Goal: Navigation & Orientation: Find specific page/section

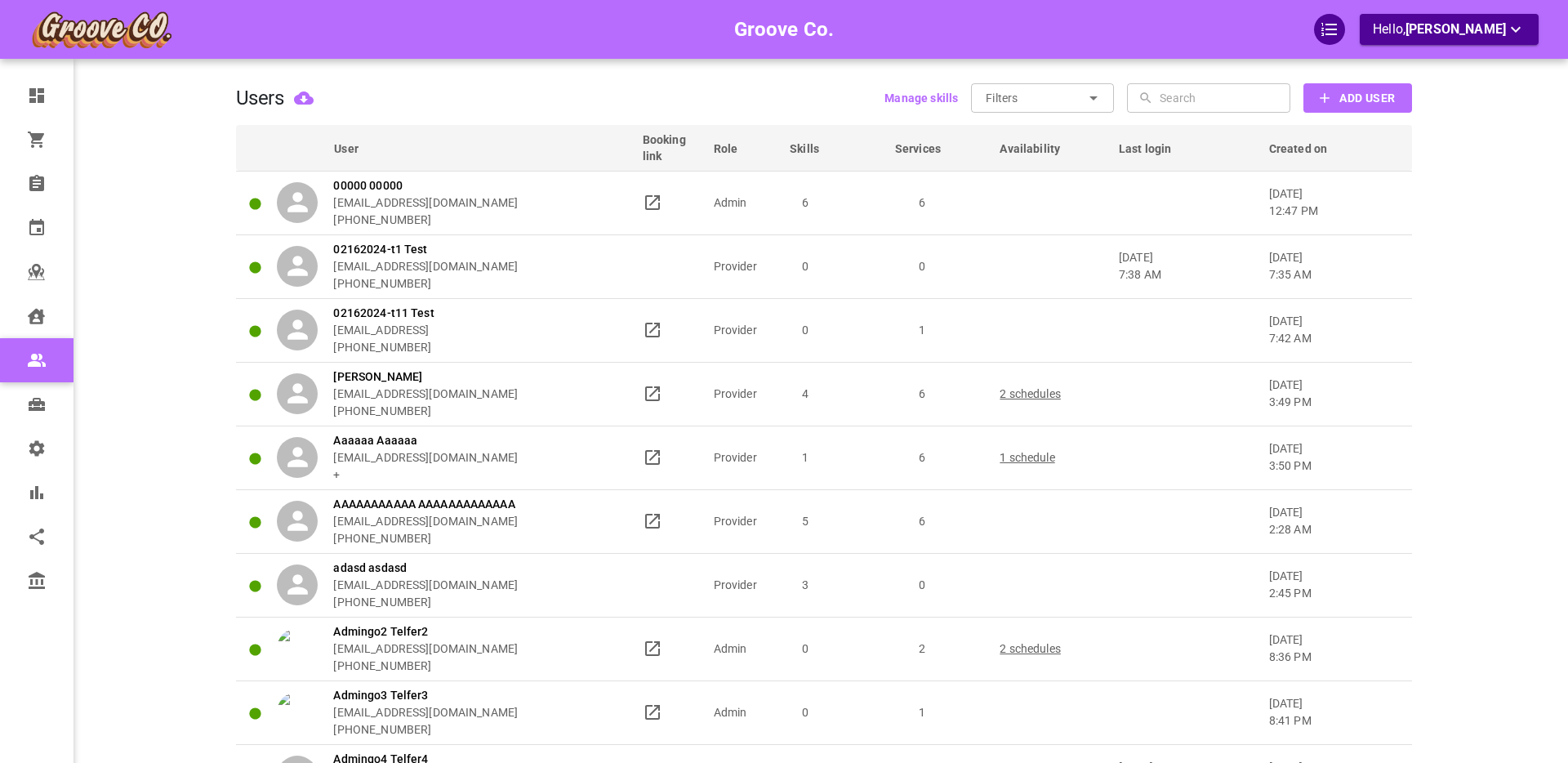
scroll to position [238, 0]
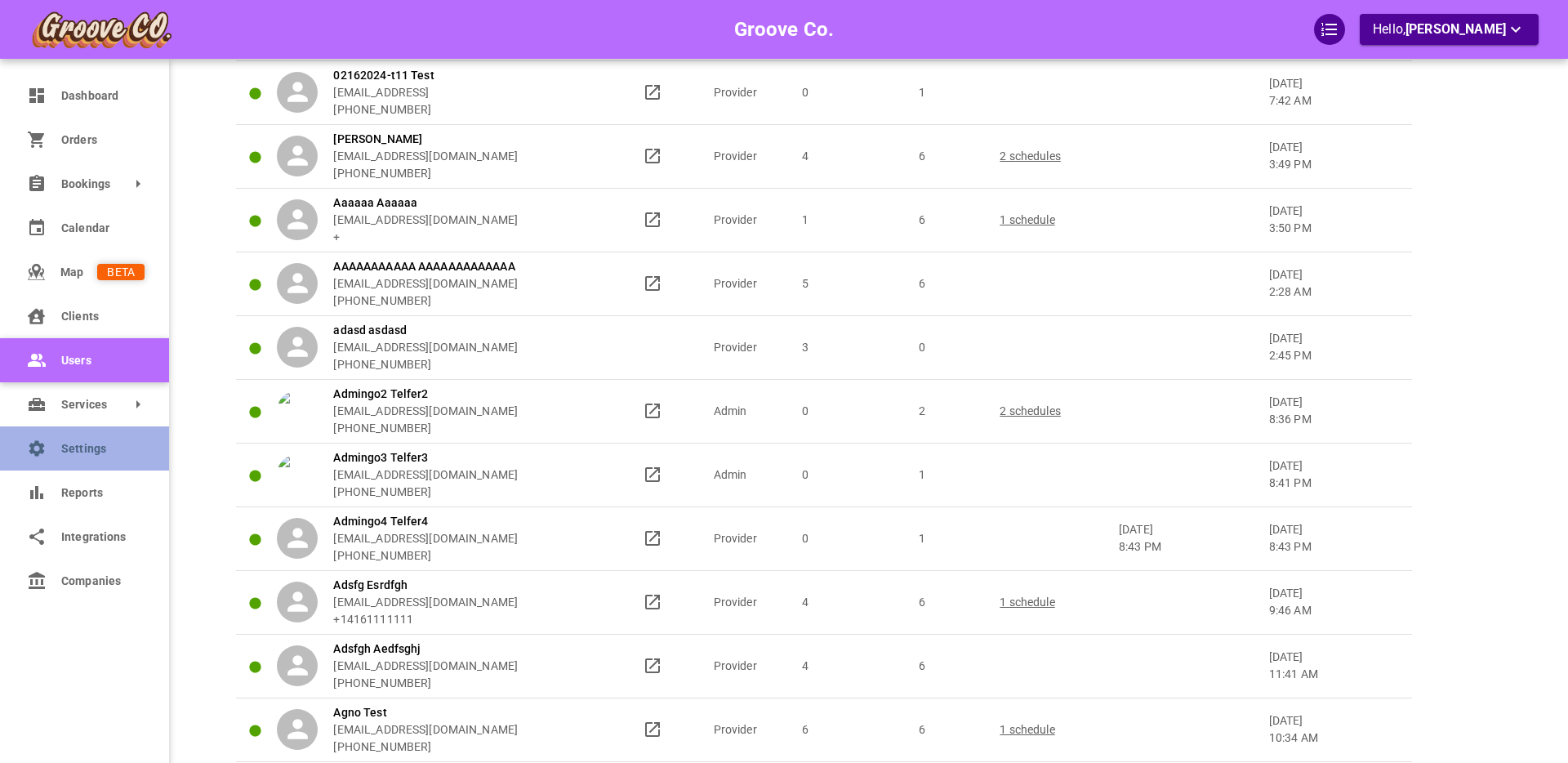
click at [56, 457] on link "Settings" at bounding box center [84, 449] width 169 height 44
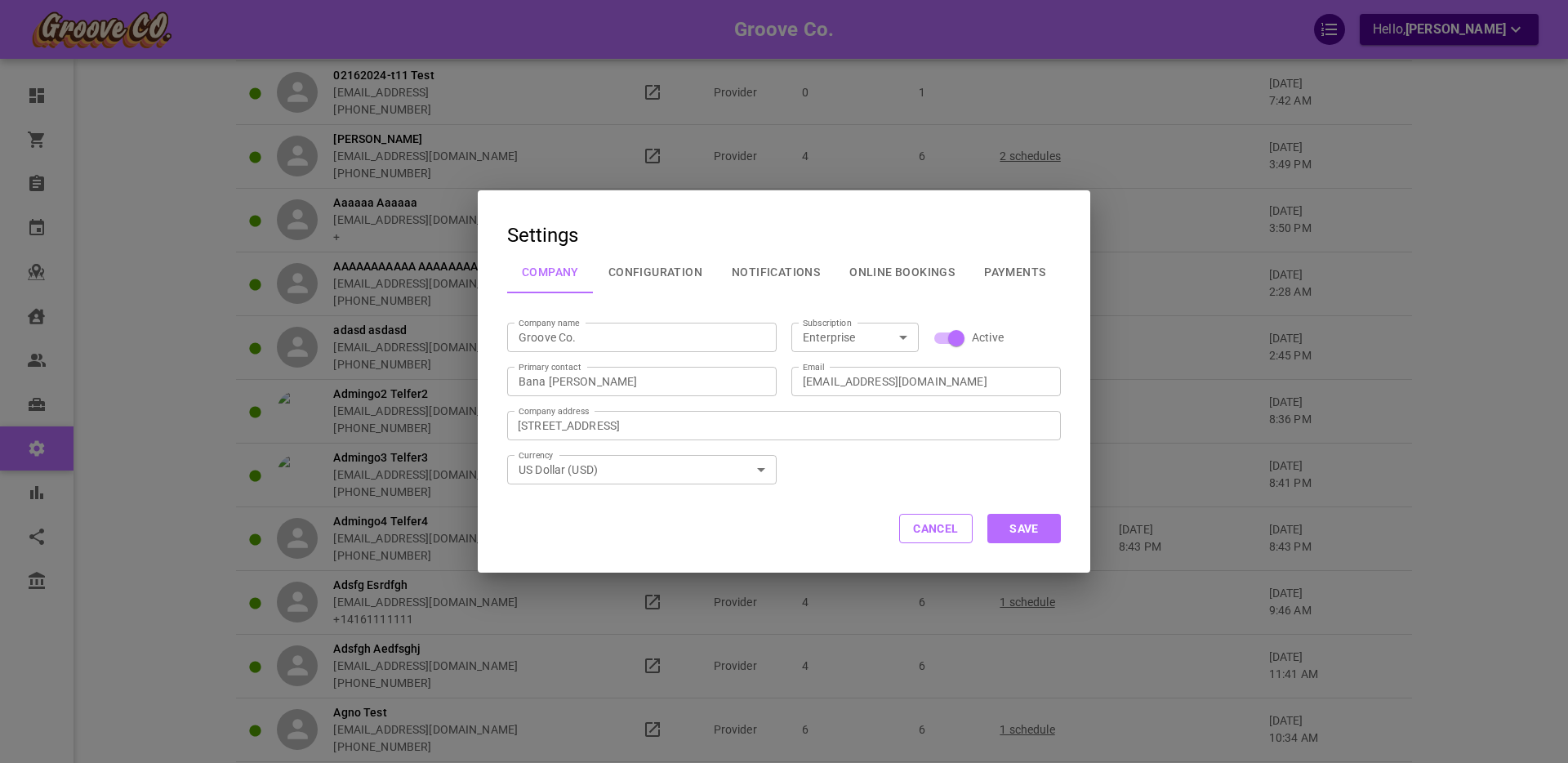
click at [642, 275] on button "Configuration" at bounding box center [655, 272] width 123 height 42
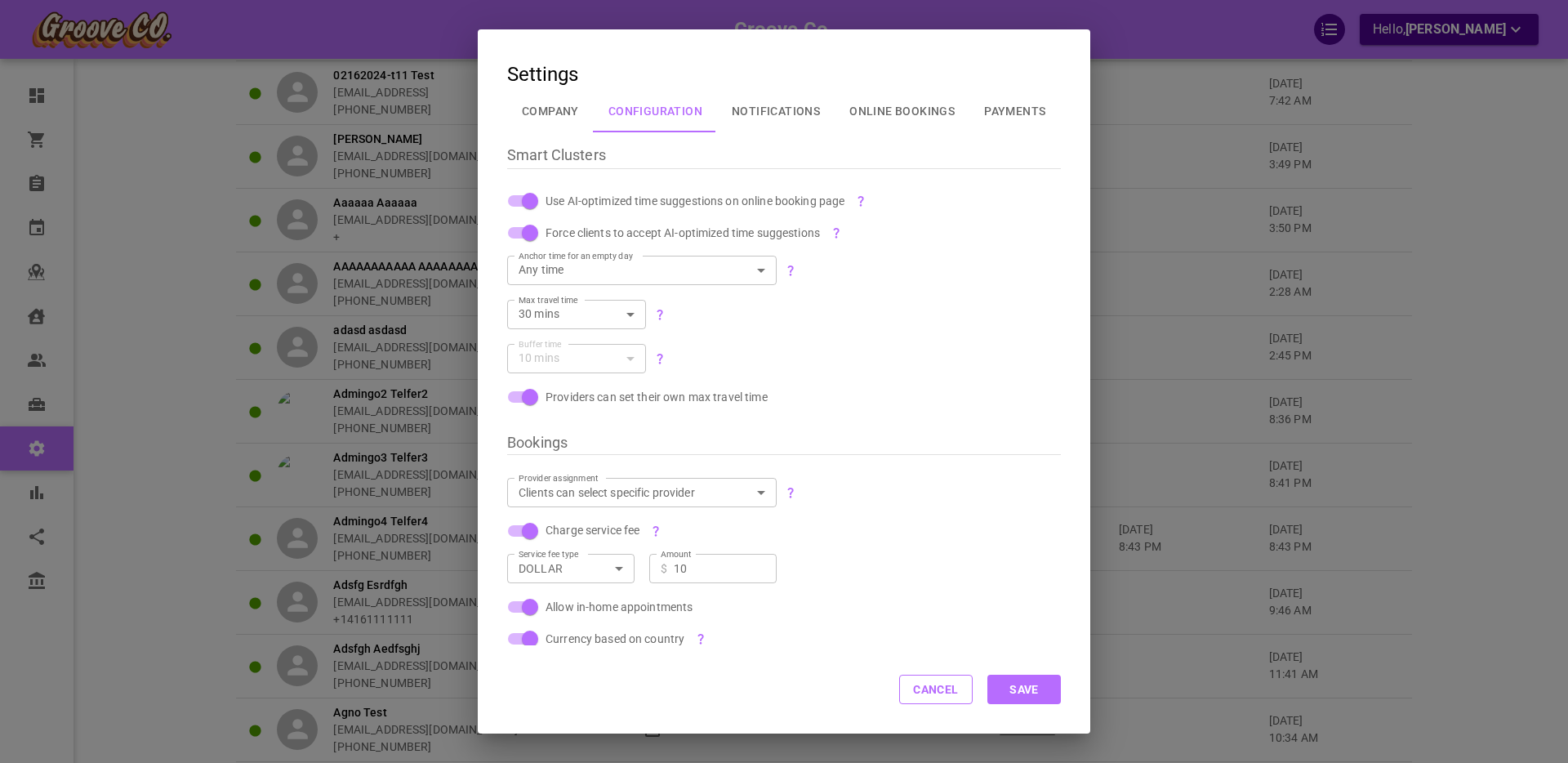
click at [924, 687] on button "Cancel" at bounding box center [936, 689] width 74 height 30
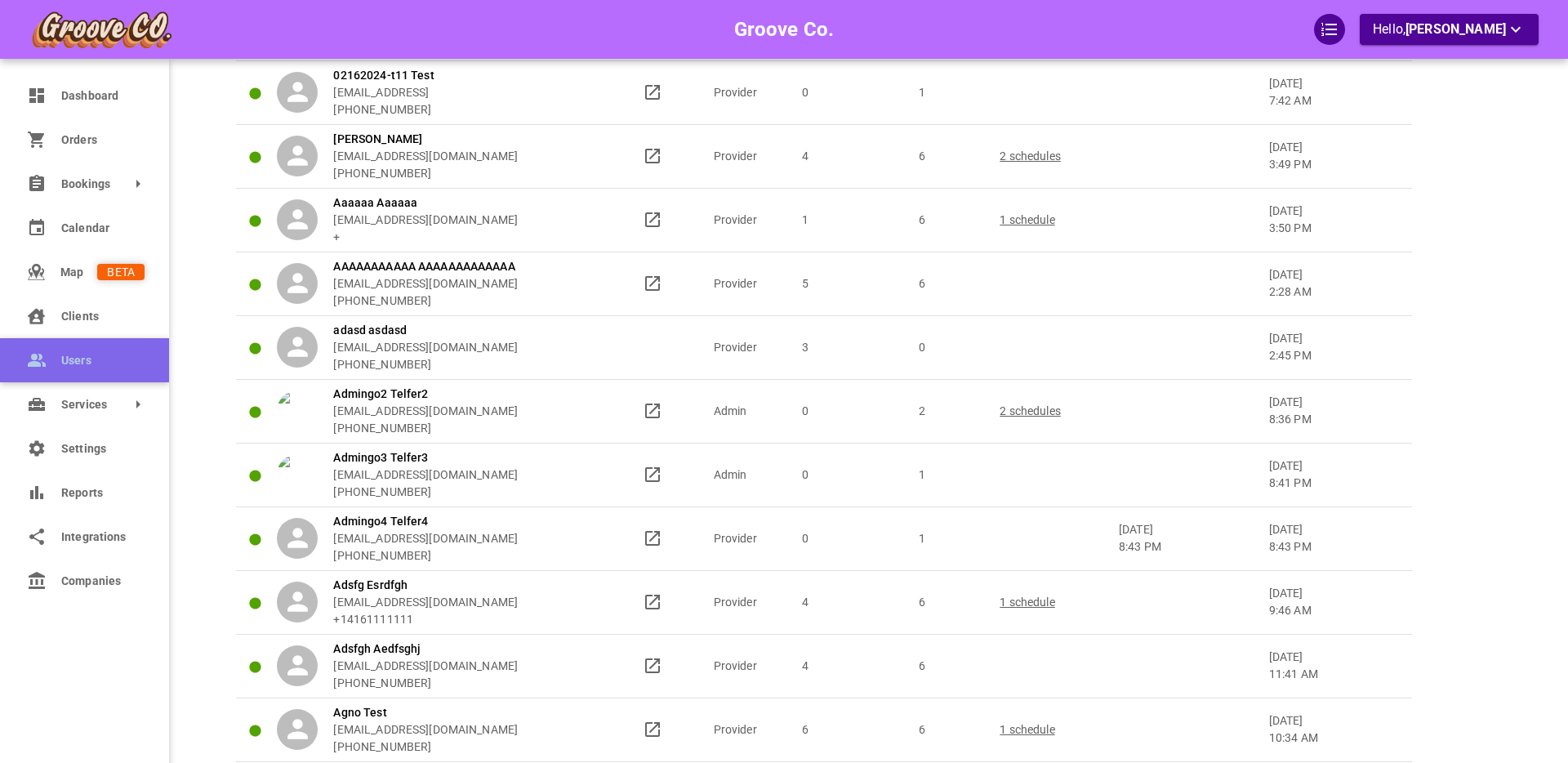
click at [46, 360] on icon at bounding box center [36, 360] width 20 height 20
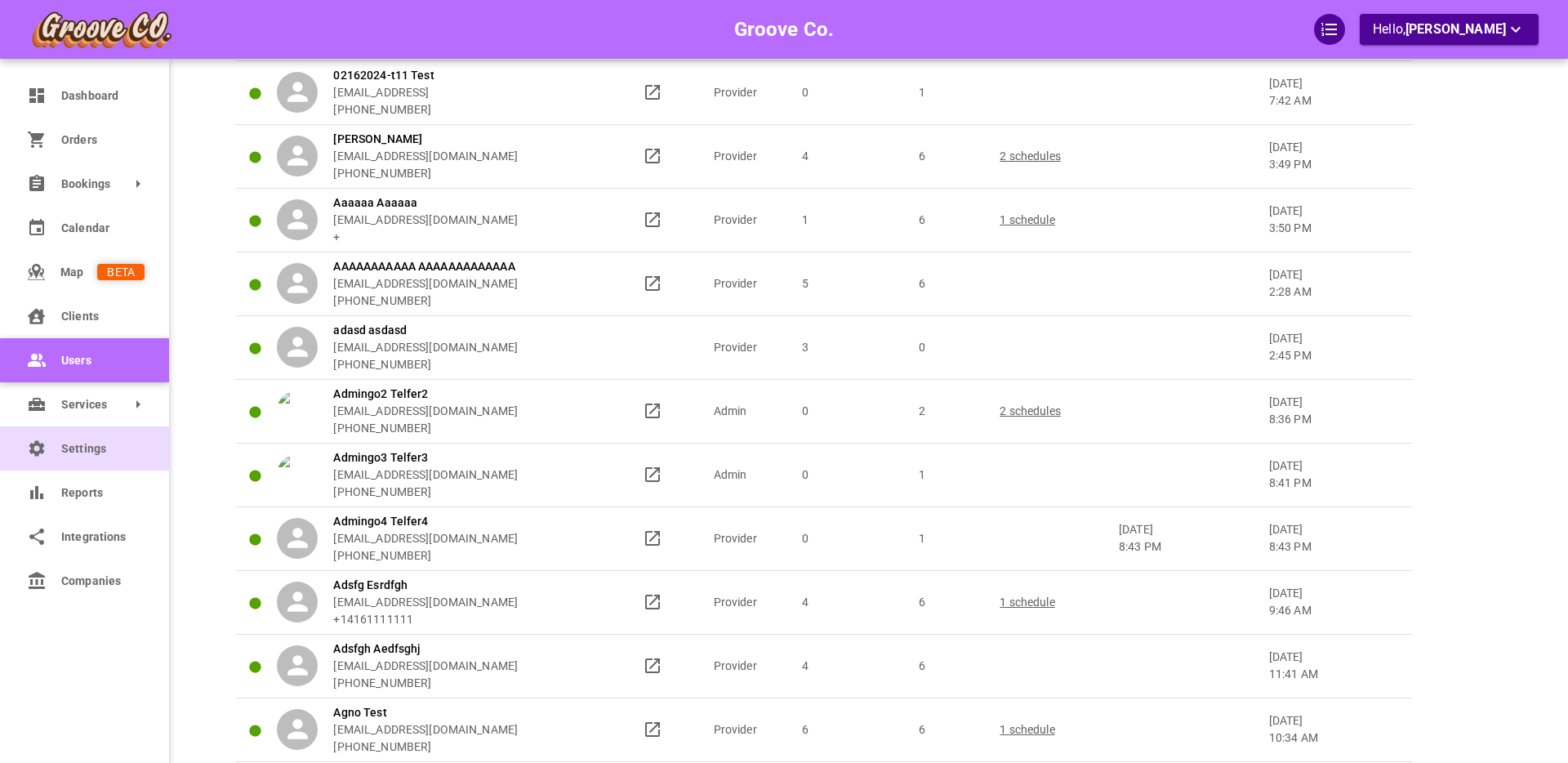
click at [36, 452] on icon at bounding box center [37, 448] width 15 height 15
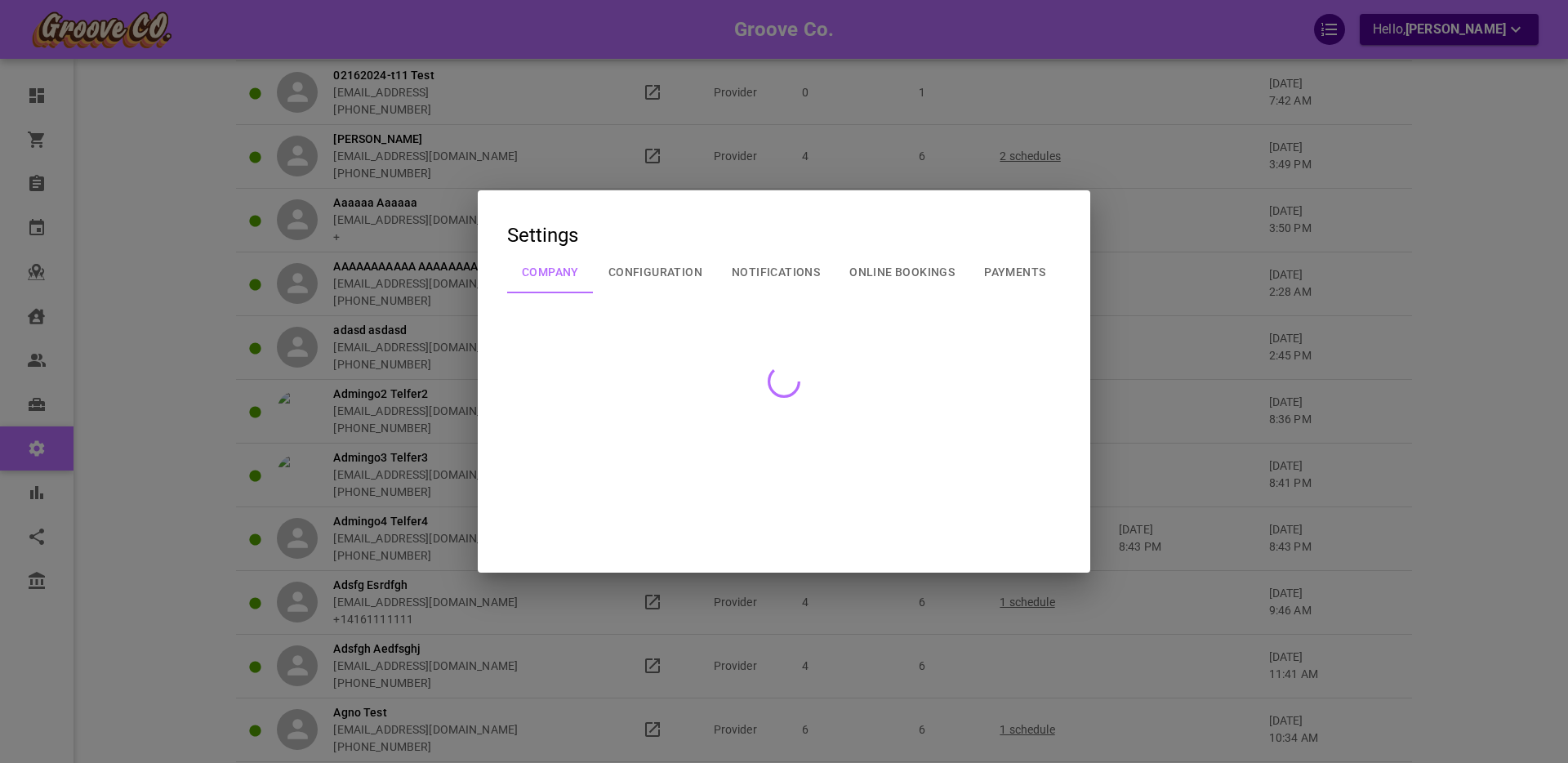
click at [903, 271] on div at bounding box center [784, 381] width 1568 height 763
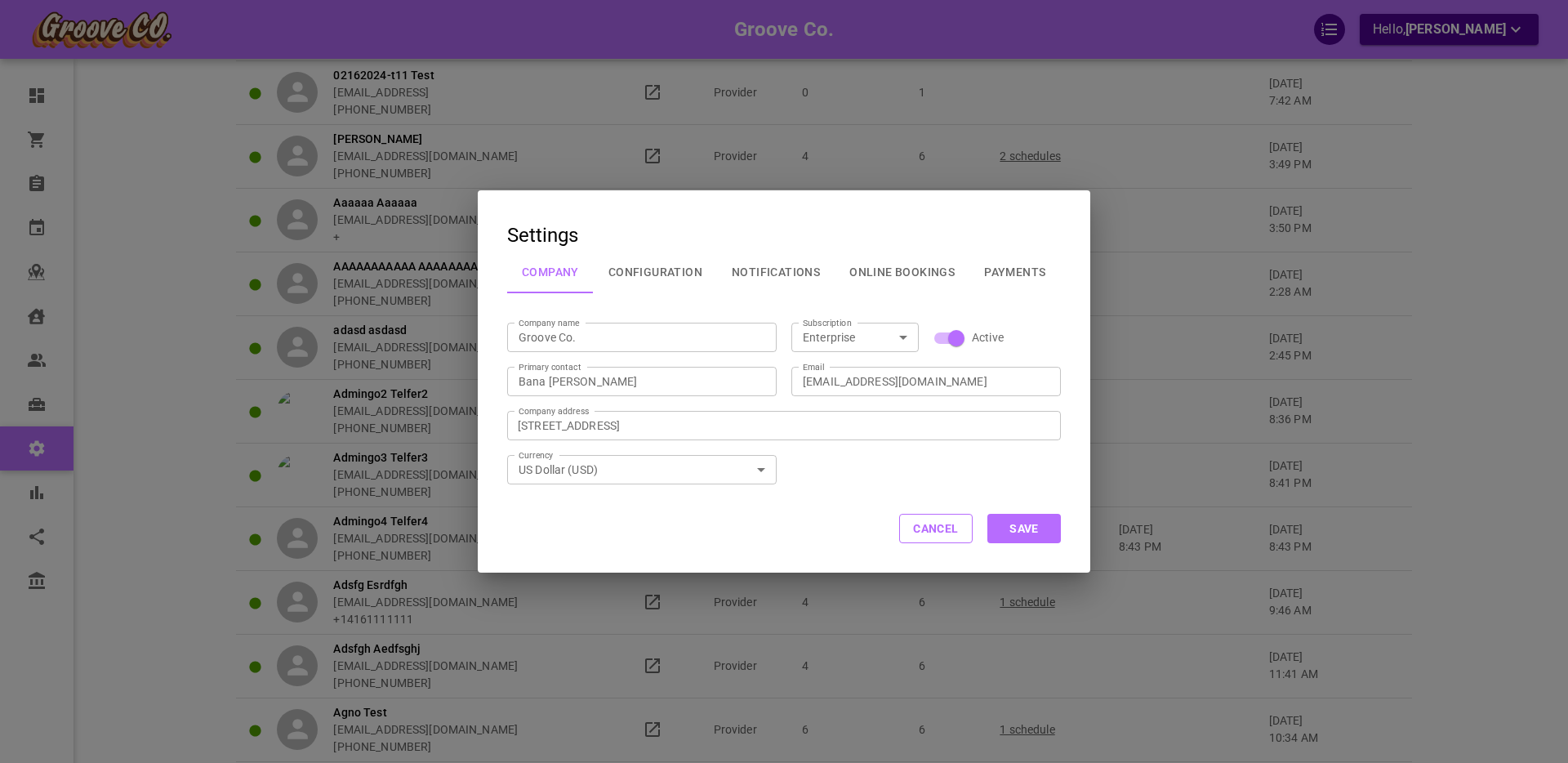
click at [1006, 268] on button "Payments" at bounding box center [1014, 272] width 91 height 42
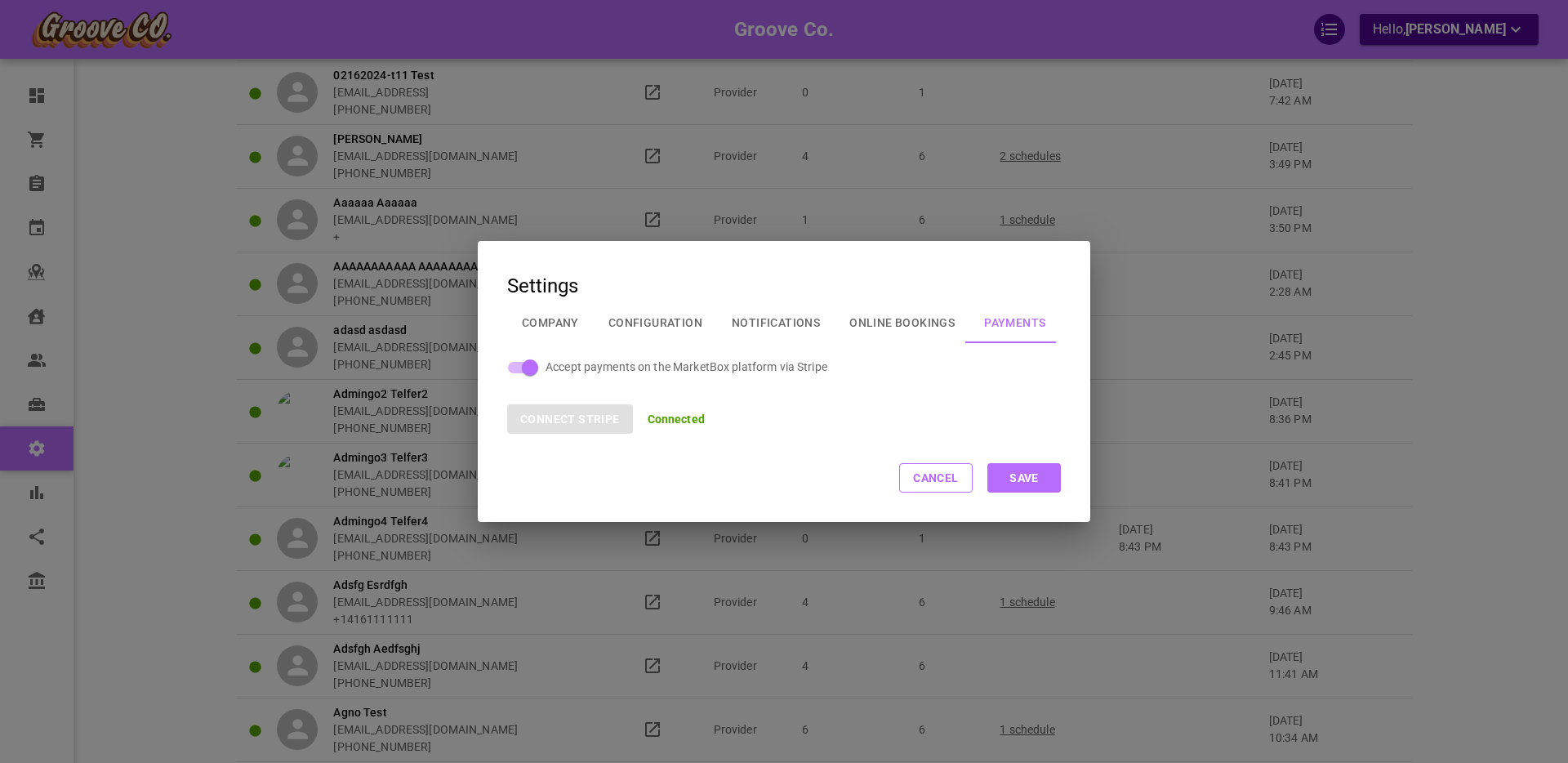
click at [565, 325] on button "Company" at bounding box center [550, 323] width 87 height 42
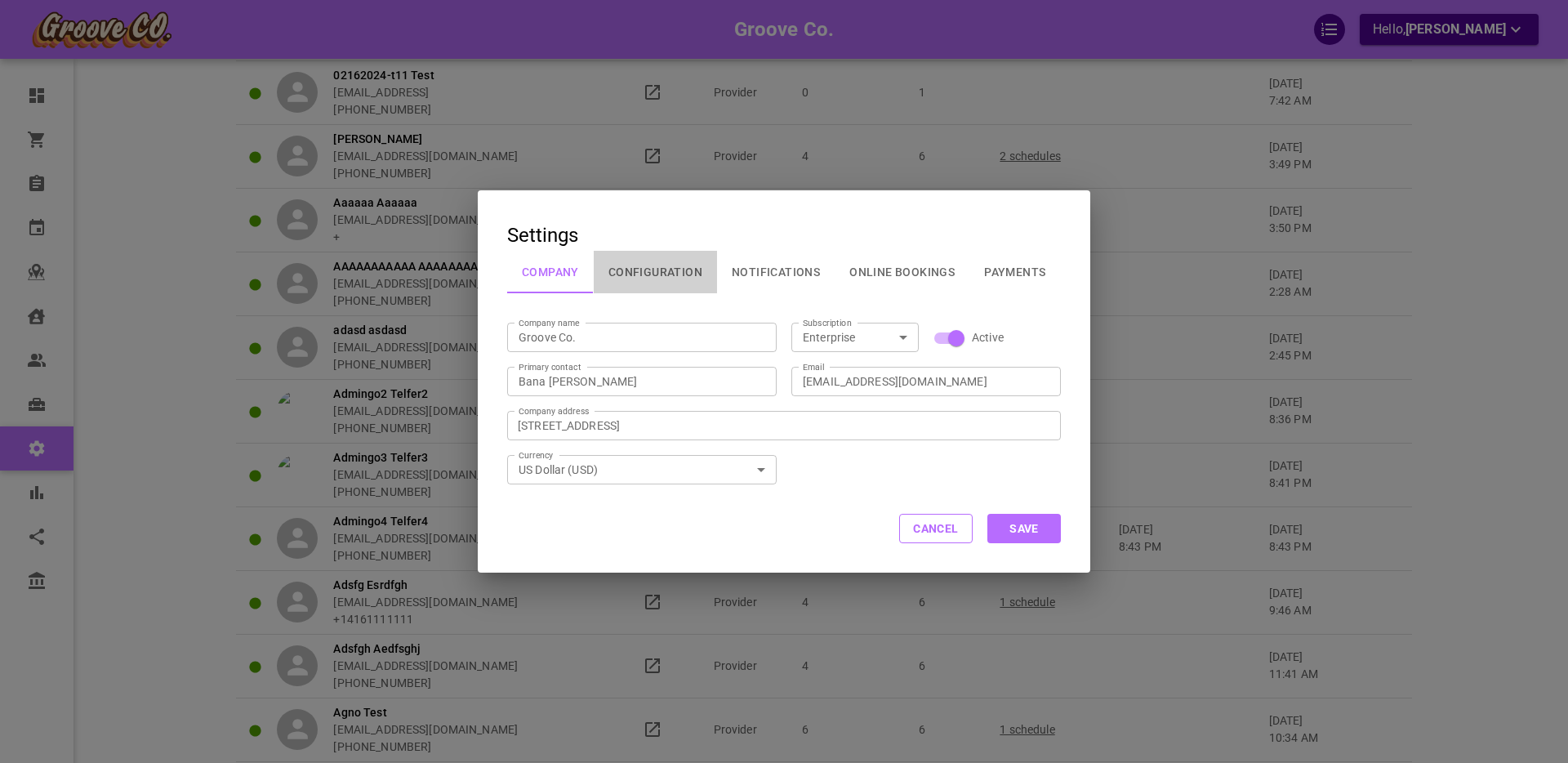
click at [653, 268] on button "Configuration" at bounding box center [655, 272] width 123 height 42
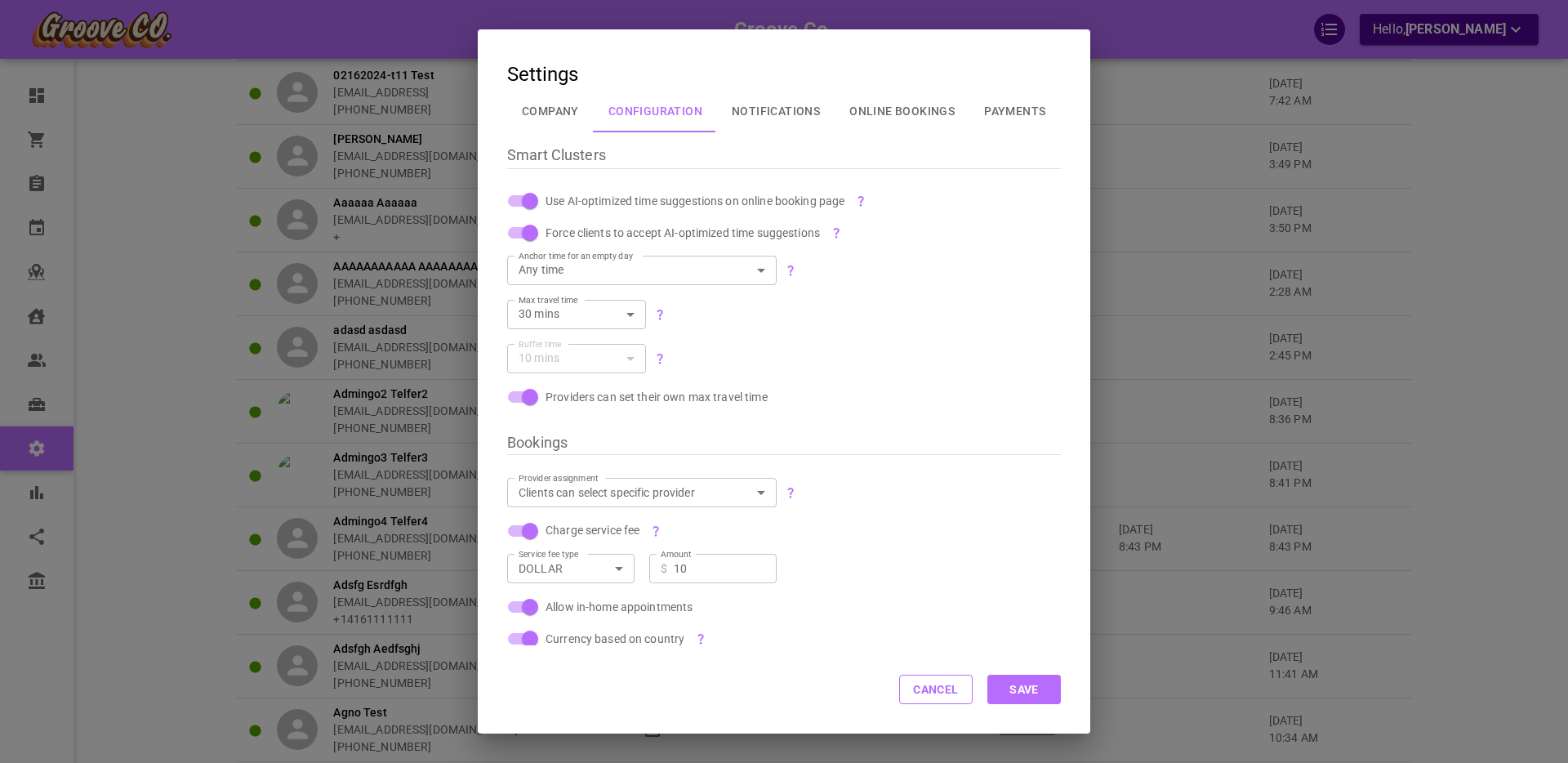
click at [944, 695] on button "Cancel" at bounding box center [936, 689] width 74 height 30
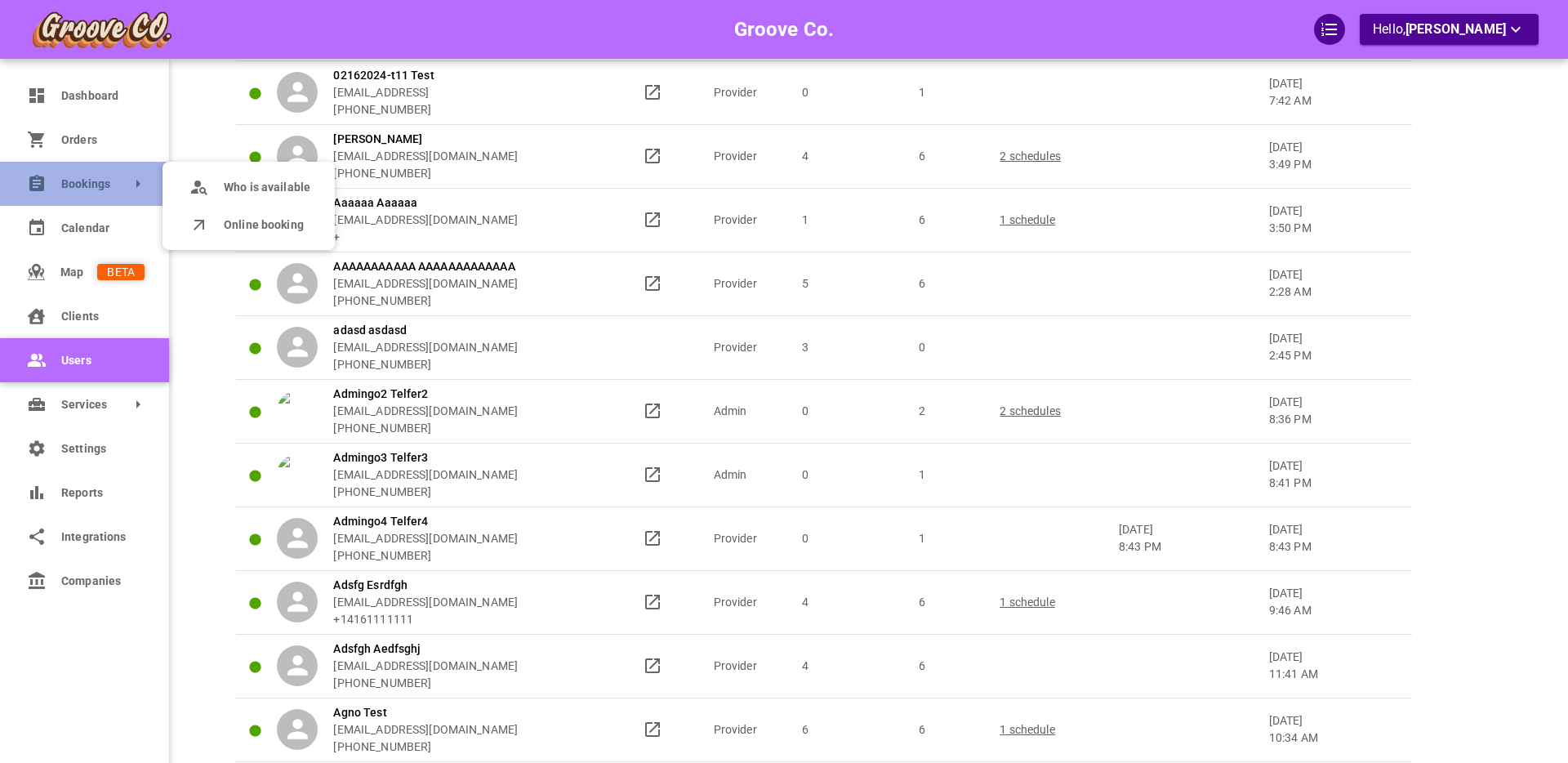
click at [61, 185] on span "Bookings" at bounding box center [61, 184] width 0 height 17
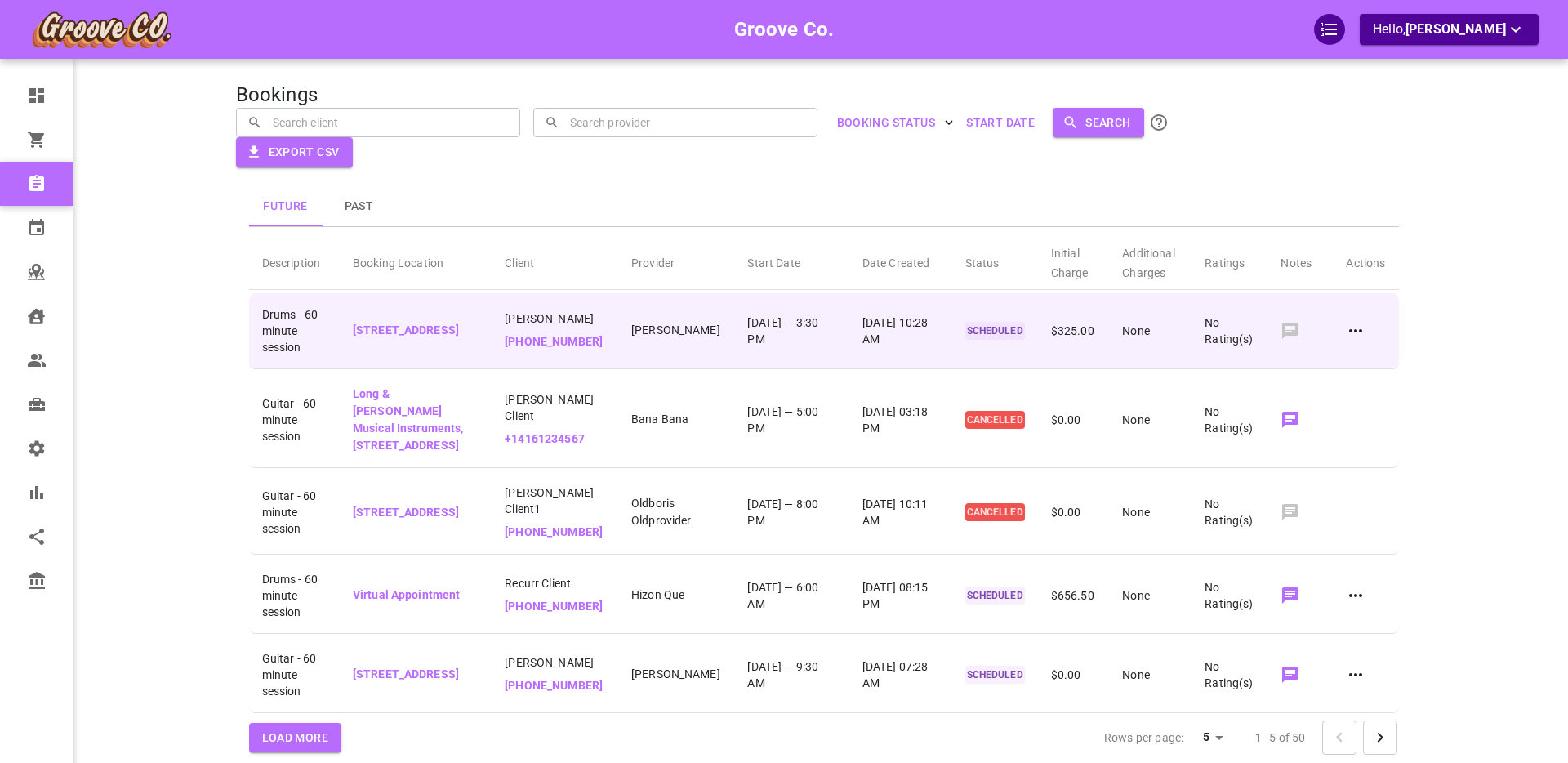
click at [1358, 330] on icon at bounding box center [1356, 330] width 20 height 20
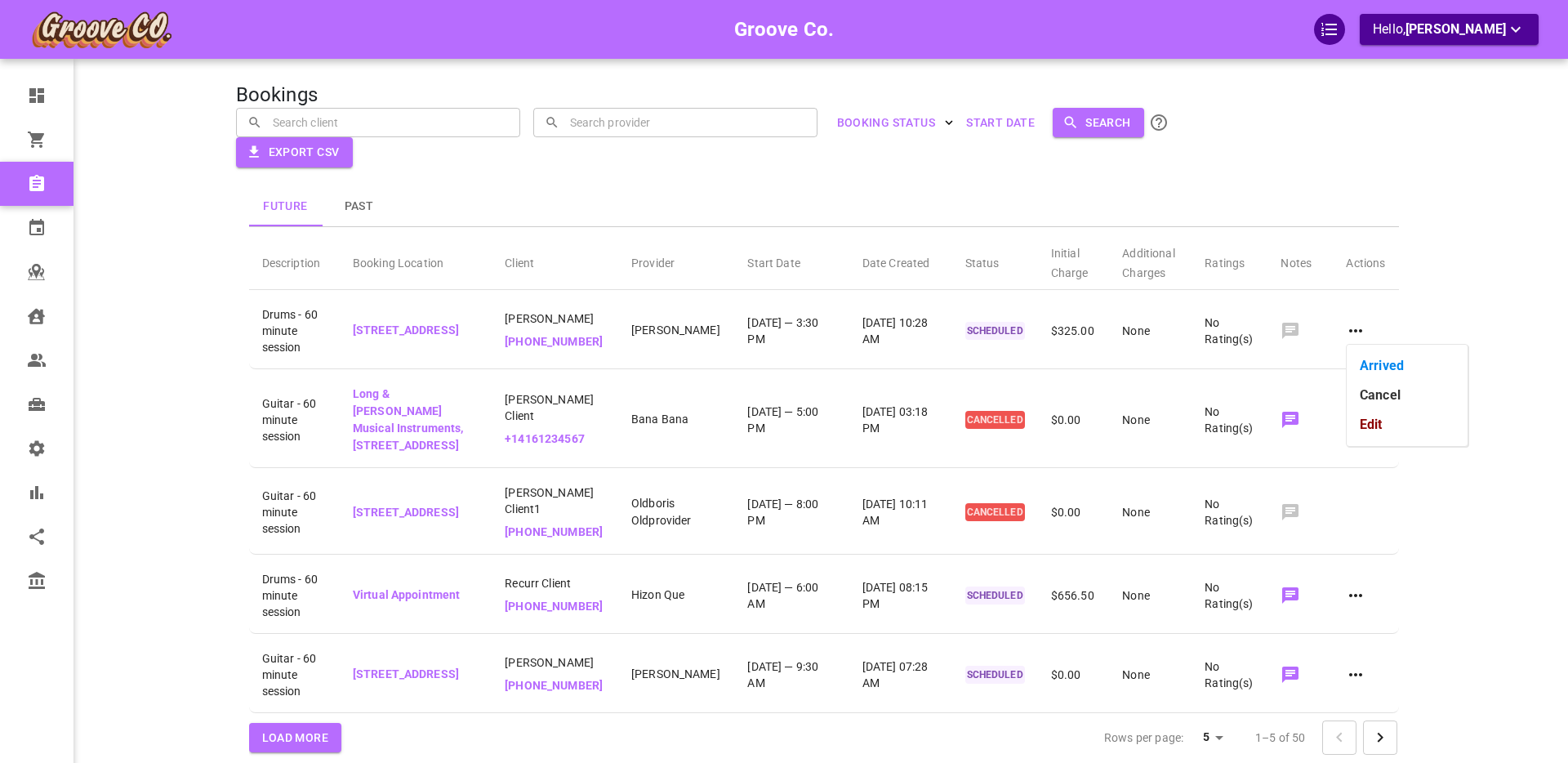
click at [1393, 201] on div at bounding box center [784, 381] width 1568 height 763
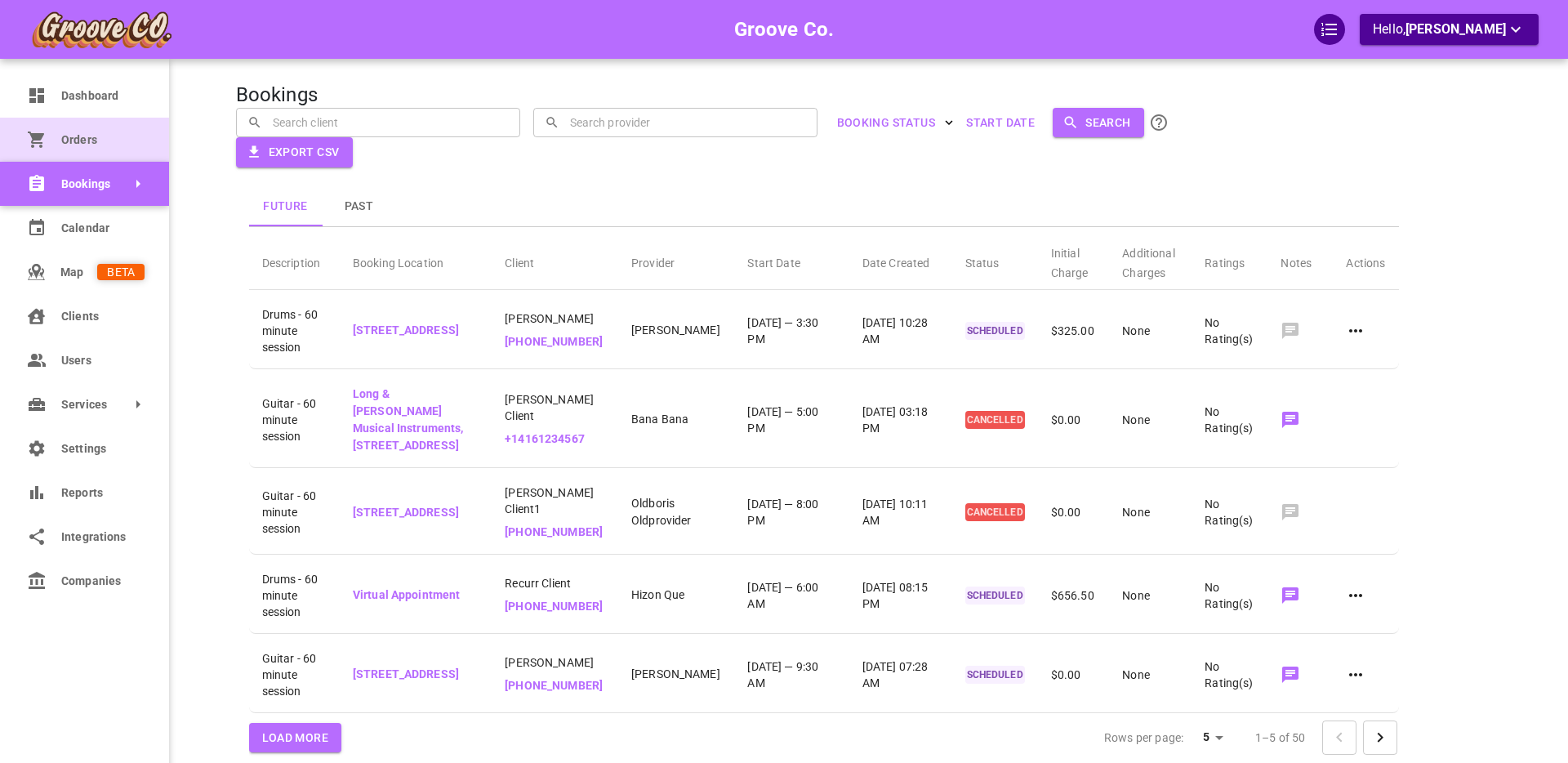
click at [34, 139] on icon at bounding box center [35, 139] width 16 height 16
